Goal: Communication & Community: Connect with others

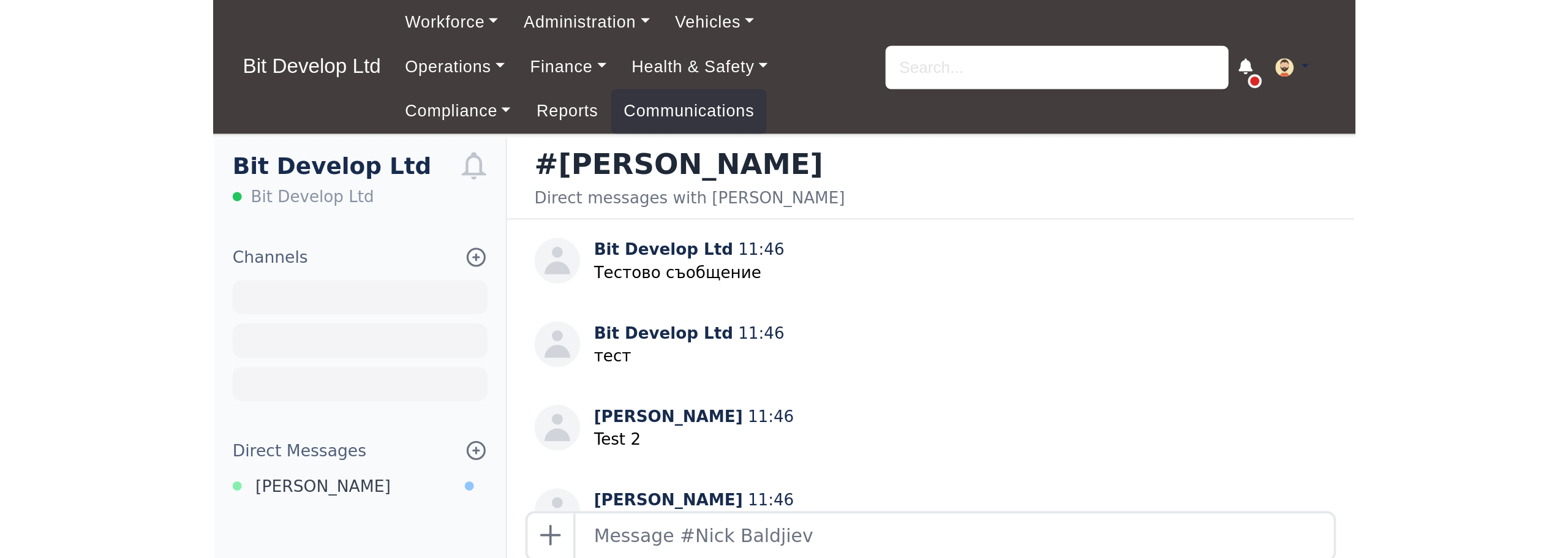
scroll to position [429, 0]
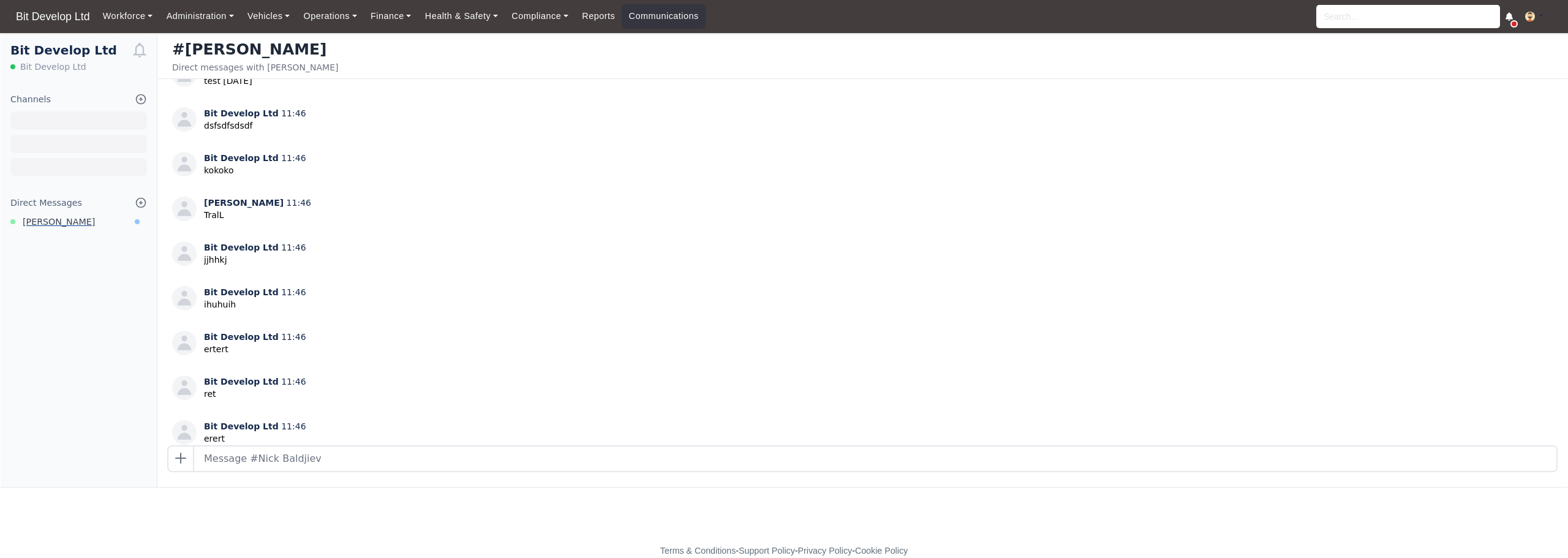
click at [70, 220] on span "Nick Baldjiev" at bounding box center [58, 222] width 72 height 14
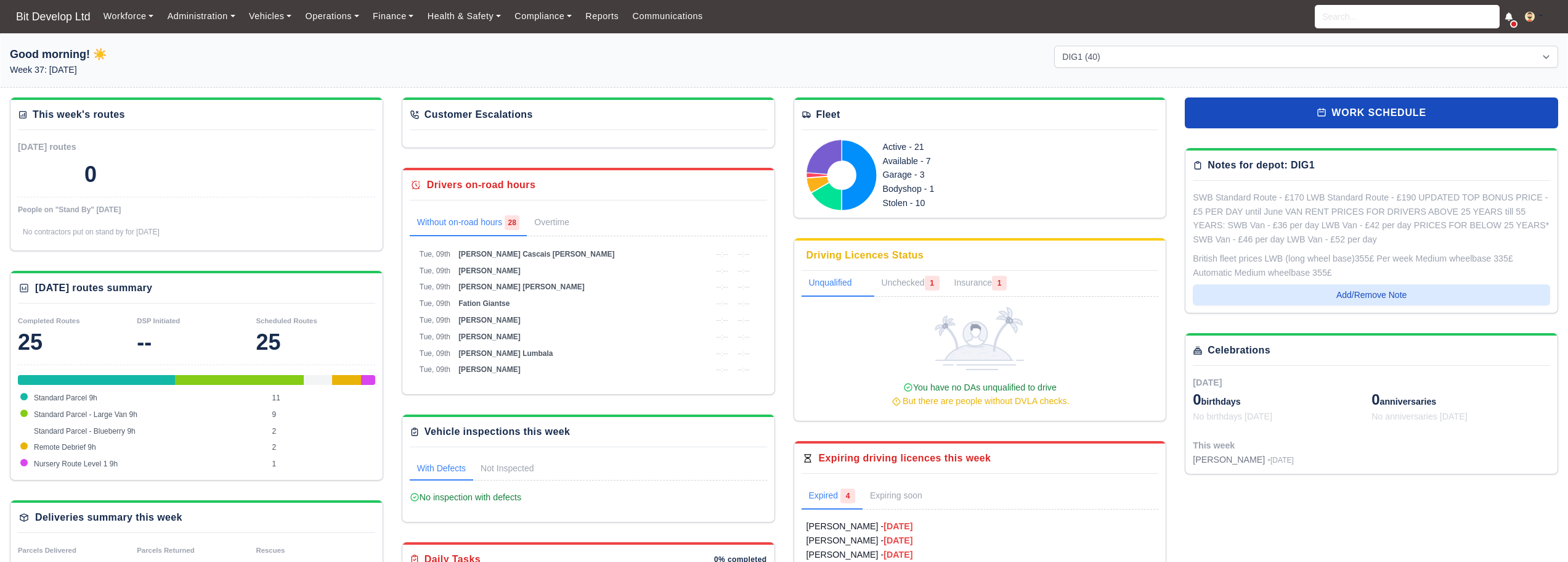
select select "2"
click at [503, 48] on h1 "Good morning! ☀️" at bounding box center [261, 54] width 504 height 18
click at [667, 24] on link "Communications" at bounding box center [667, 16] width 85 height 24
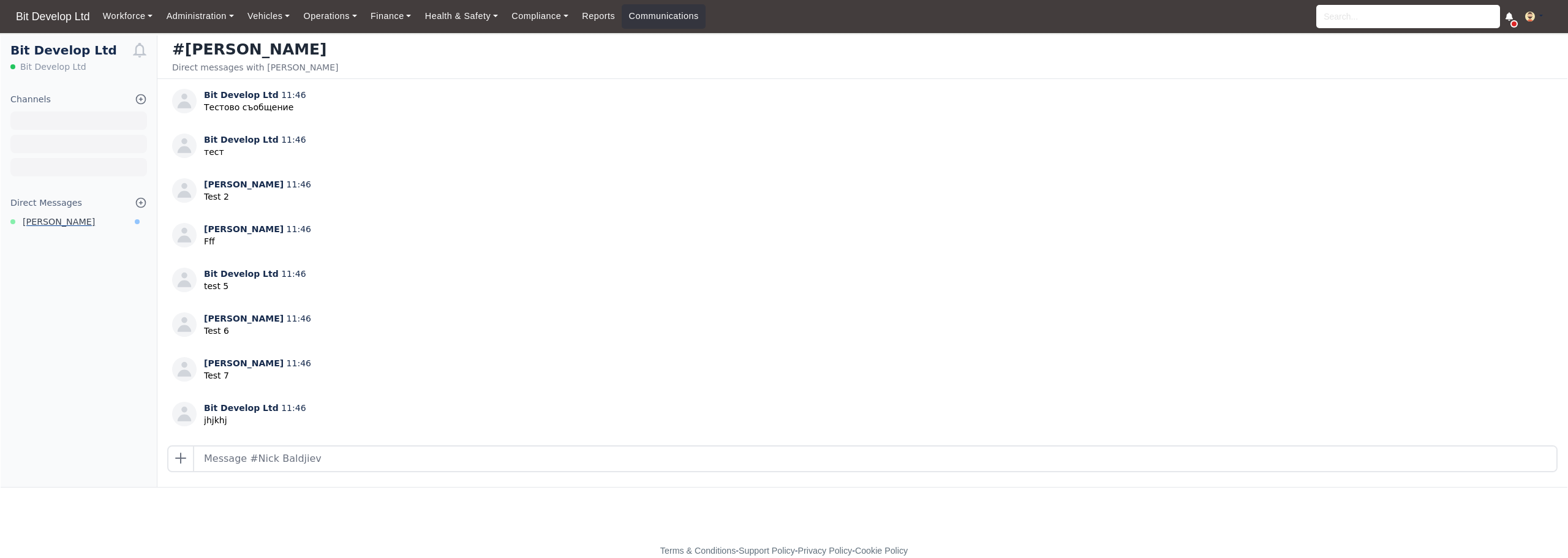
click at [85, 227] on link "Nick Baldjiev" at bounding box center [79, 222] width 156 height 14
click at [65, 19] on span "Bit Develop Ltd" at bounding box center [52, 15] width 86 height 24
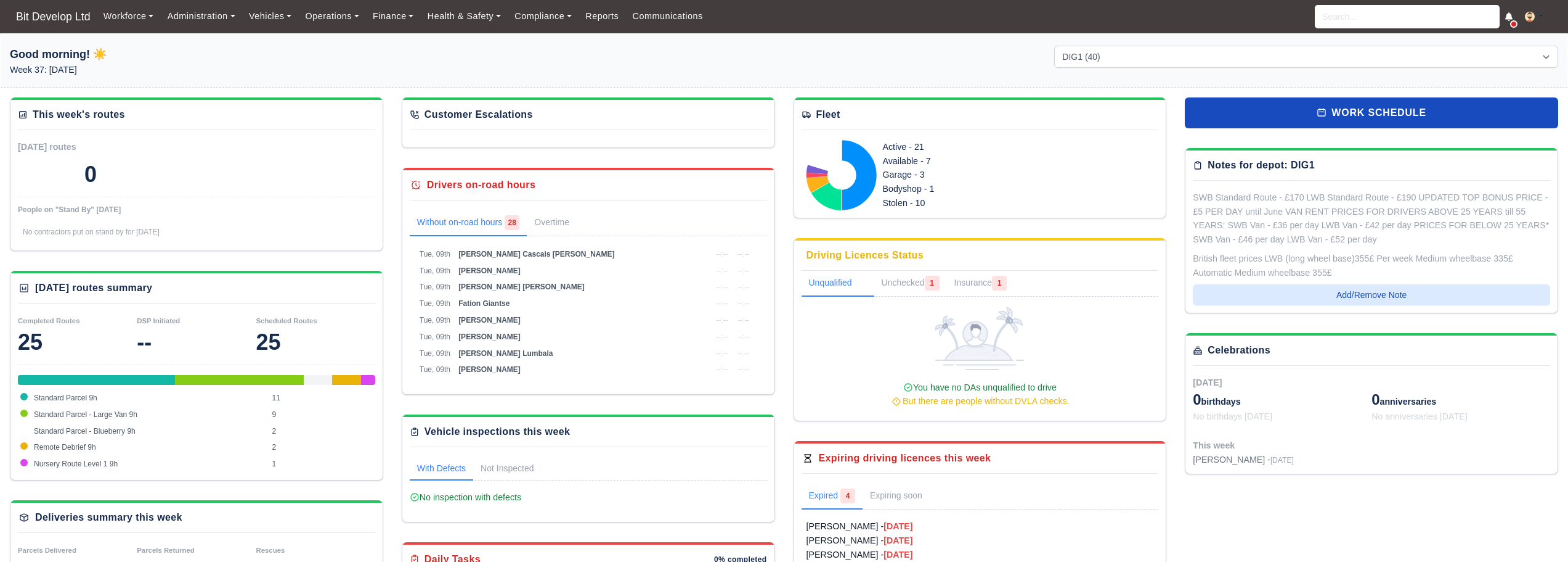
select select "2"
drag, startPoint x: 292, startPoint y: 4, endPoint x: 662, endPoint y: 59, distance: 374.1
click at [662, 59] on div at bounding box center [784, 66] width 523 height 41
click at [901, 47] on div at bounding box center [784, 66] width 523 height 41
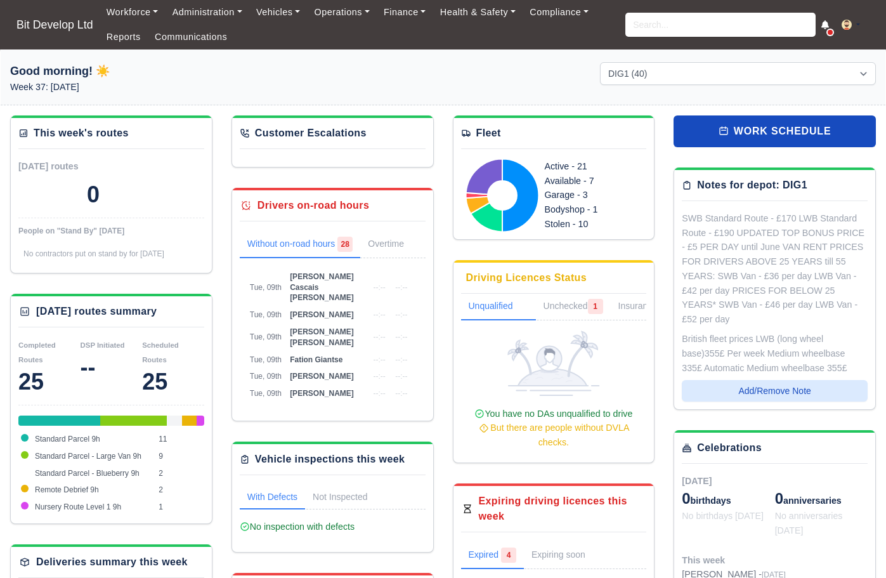
select select "2"
